Goal: Task Accomplishment & Management: Manage account settings

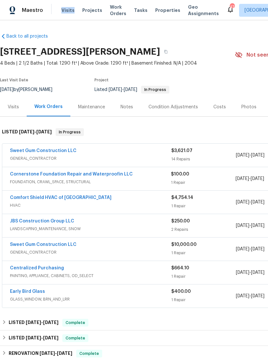
click at [52, 30] on div "Back to all projects 311 Burnette St, Durham, NC 27707 4 Beds | 2 1/2 Baths | T…" at bounding box center [182, 232] width 364 height 409
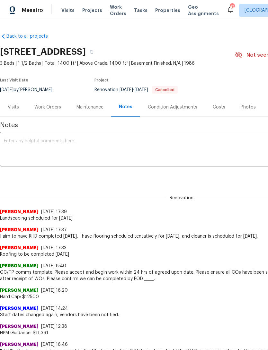
click at [65, 8] on span "Visits" at bounding box center [67, 10] width 13 height 6
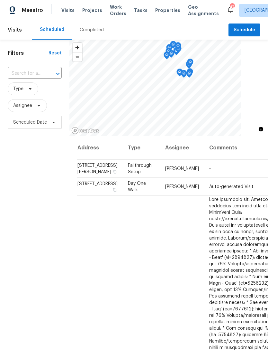
click at [29, 71] on input "text" at bounding box center [26, 74] width 36 height 10
type input "[PERSON_NAME]"
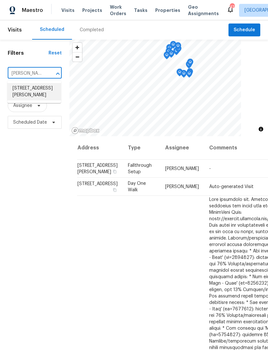
click at [26, 88] on li "[STREET_ADDRESS][PERSON_NAME]" at bounding box center [34, 91] width 54 height 17
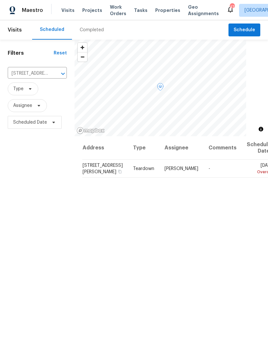
click at [0, 0] on icon at bounding box center [0, 0] width 0 height 0
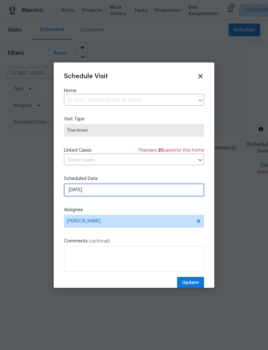
click at [151, 190] on input "[DATE]" at bounding box center [134, 189] width 140 height 13
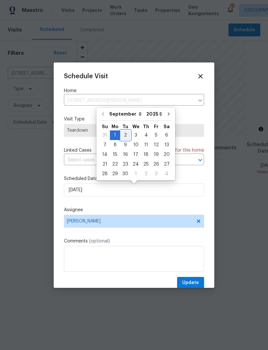
click at [126, 136] on div "2" at bounding box center [125, 135] width 10 height 9
type input "[DATE]"
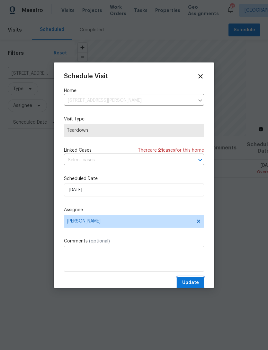
click at [194, 280] on button "Update" at bounding box center [190, 283] width 27 height 12
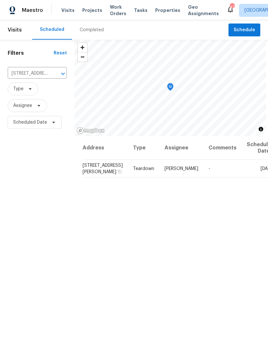
click at [161, 8] on span "Properties" at bounding box center [167, 10] width 25 height 6
